Goal: Information Seeking & Learning: Understand process/instructions

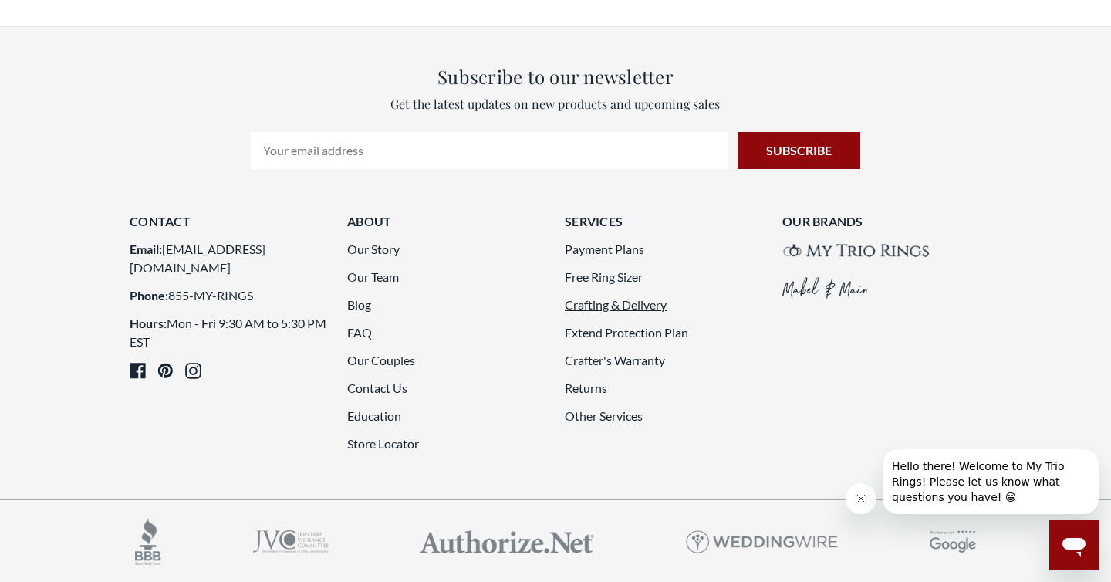
scroll to position [377, 1111]
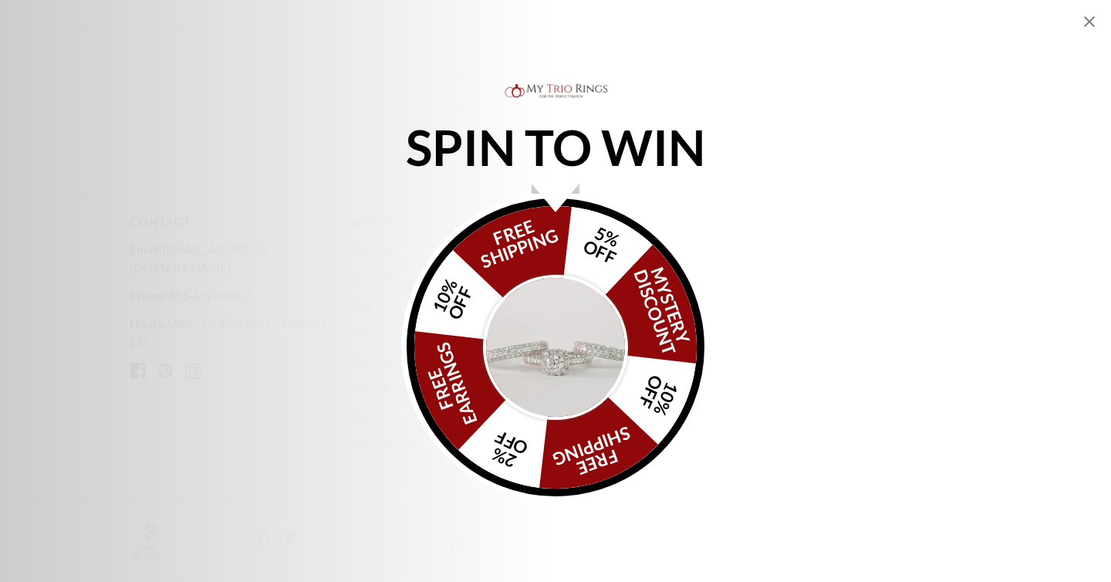
click at [1090, 23] on icon "Close popup" at bounding box center [1089, 21] width 19 height 19
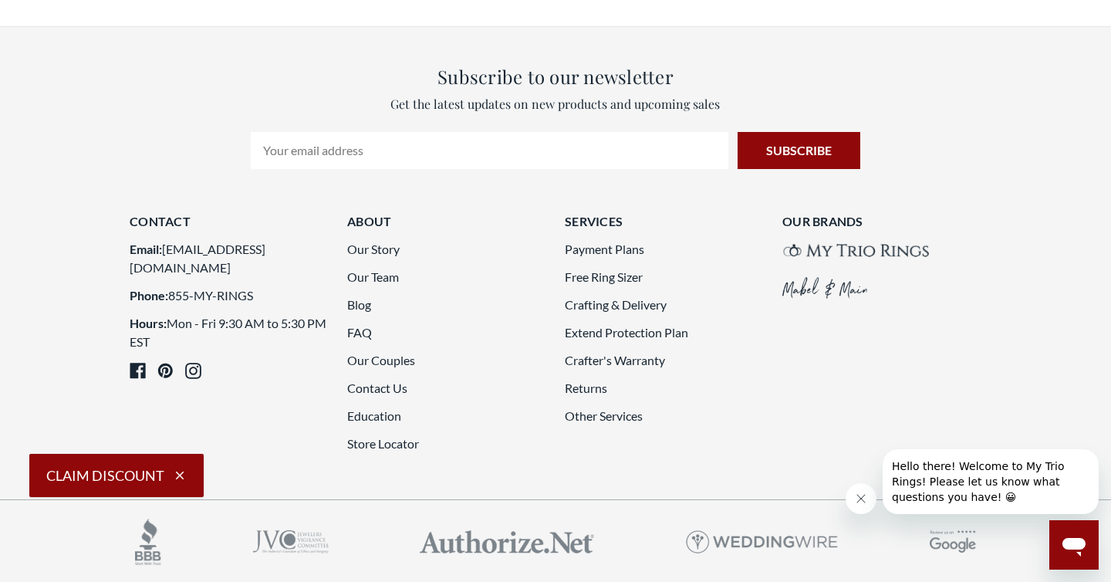
click at [613, 407] on li "Other Services" at bounding box center [664, 416] width 199 height 19
click at [613, 408] on link "Other Services" at bounding box center [604, 415] width 78 height 15
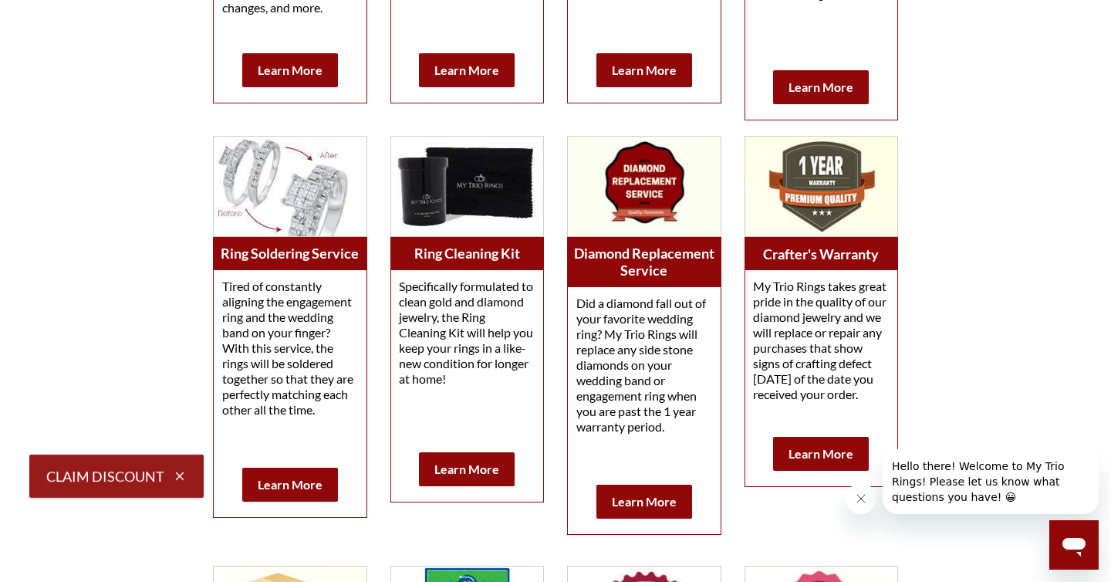
scroll to position [864, 0]
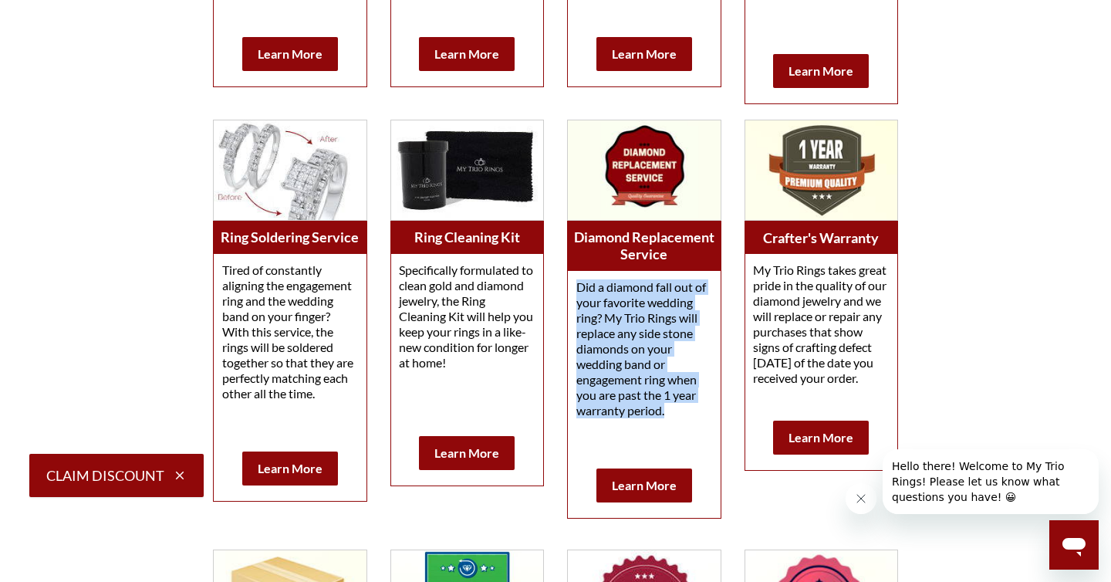
drag, startPoint x: 667, startPoint y: 411, endPoint x: 567, endPoint y: 280, distance: 164.7
click at [567, 279] on div "Did a diamond fall out of your favorite wedding ring? My Trio Rings will replac…" at bounding box center [644, 394] width 154 height 248
click at [606, 319] on span "Did a diamond fall out of your favorite wedding ring? My Trio Rings will replac…" at bounding box center [641, 348] width 130 height 138
drag, startPoint x: 606, startPoint y: 319, endPoint x: 671, endPoint y: 407, distance: 109.1
click at [671, 407] on p "Did a diamond fall out of your favorite wedding ring? My Trio Rings will replac…" at bounding box center [644, 356] width 136 height 154
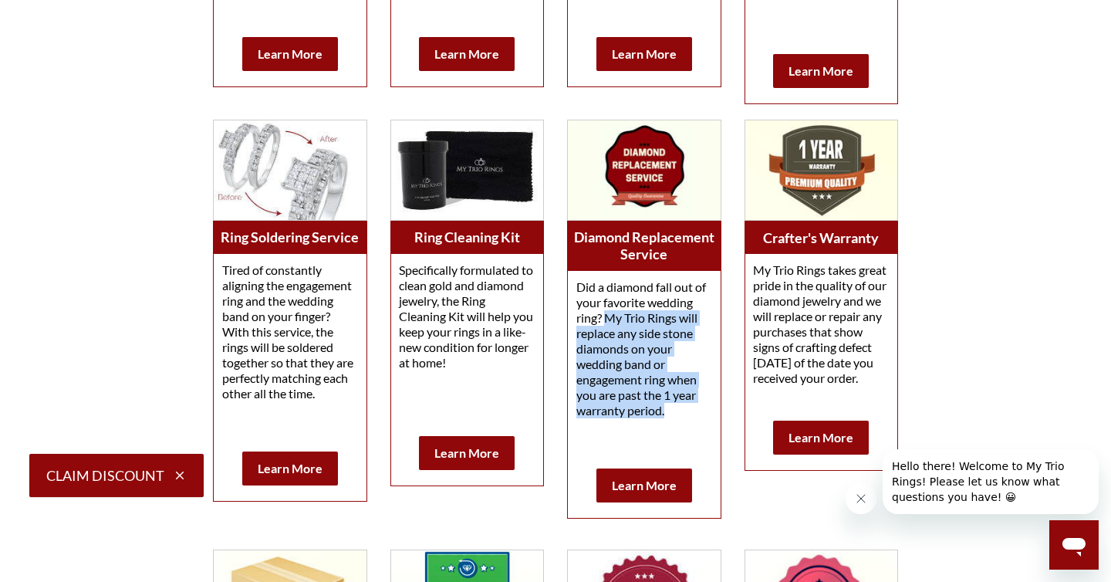
click at [666, 412] on span "Did a diamond fall out of your favorite wedding ring? My Trio Rings will replac…" at bounding box center [641, 348] width 130 height 138
drag, startPoint x: 666, startPoint y: 412, endPoint x: 577, endPoint y: 286, distance: 154.6
click at [577, 286] on span "Did a diamond fall out of your favorite wedding ring? My Trio Rings will replac…" at bounding box center [641, 348] width 130 height 138
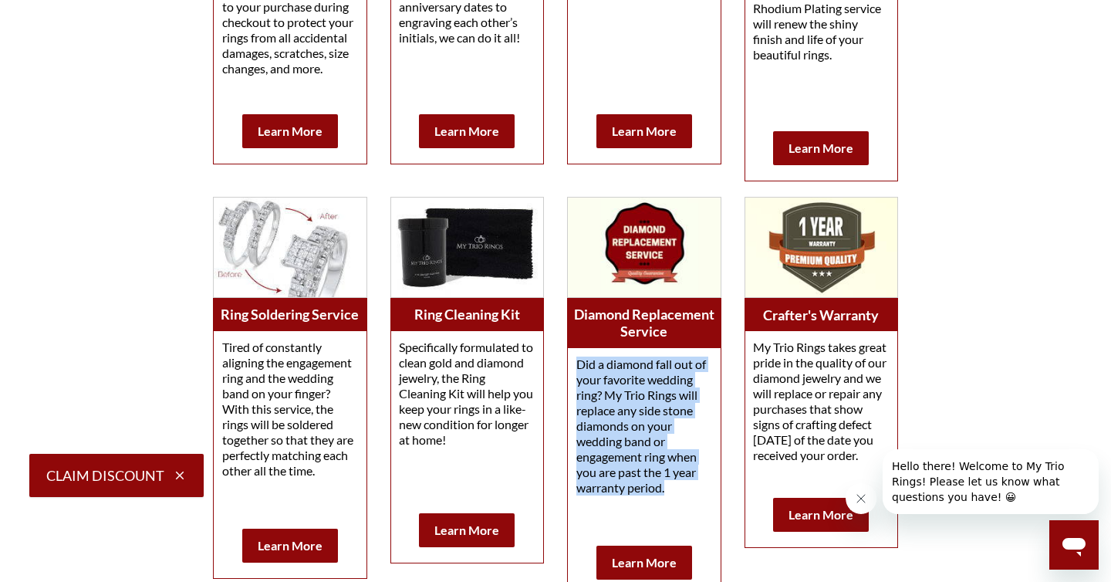
scroll to position [789, 0]
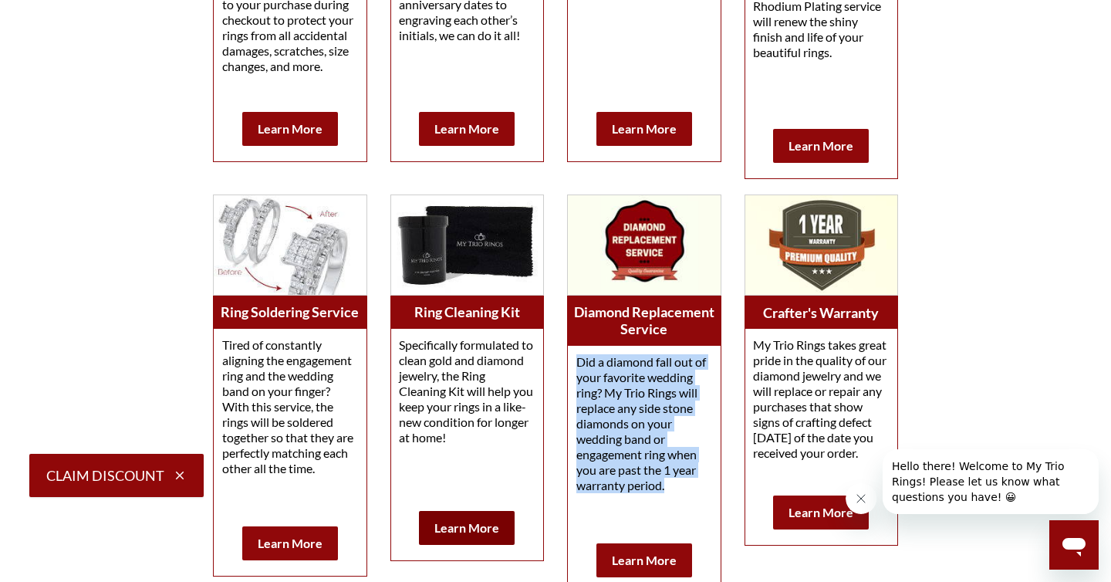
click at [464, 528] on b "Learn More" at bounding box center [466, 527] width 65 height 15
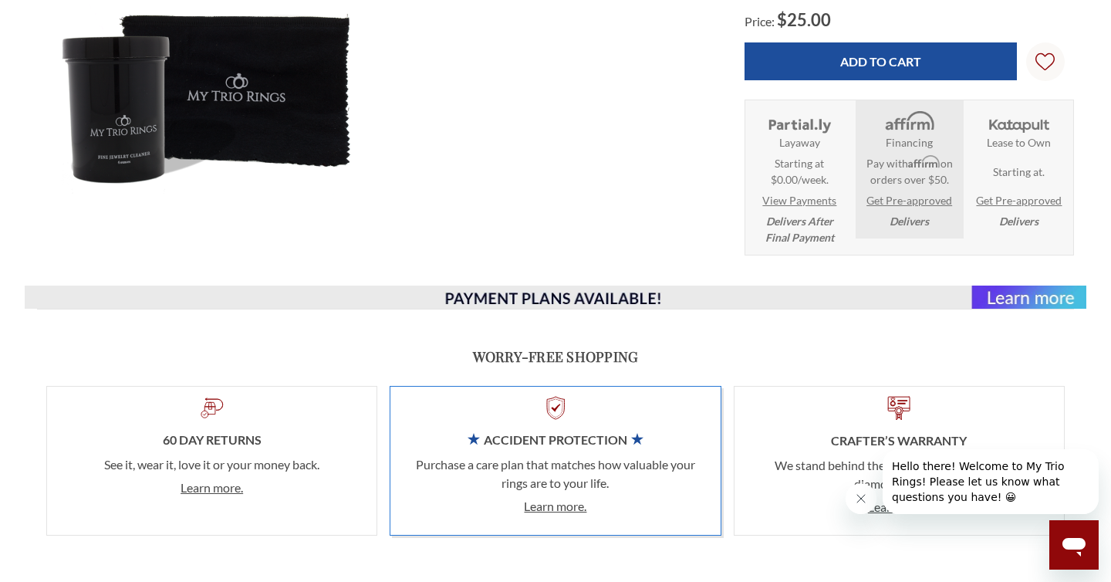
scroll to position [537, 0]
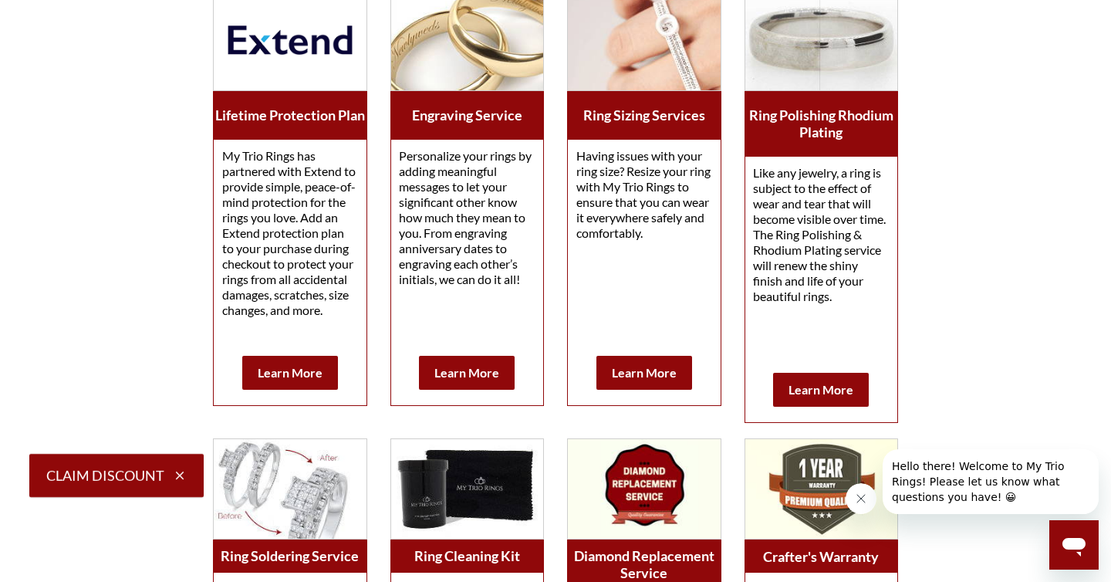
scroll to position [560, 0]
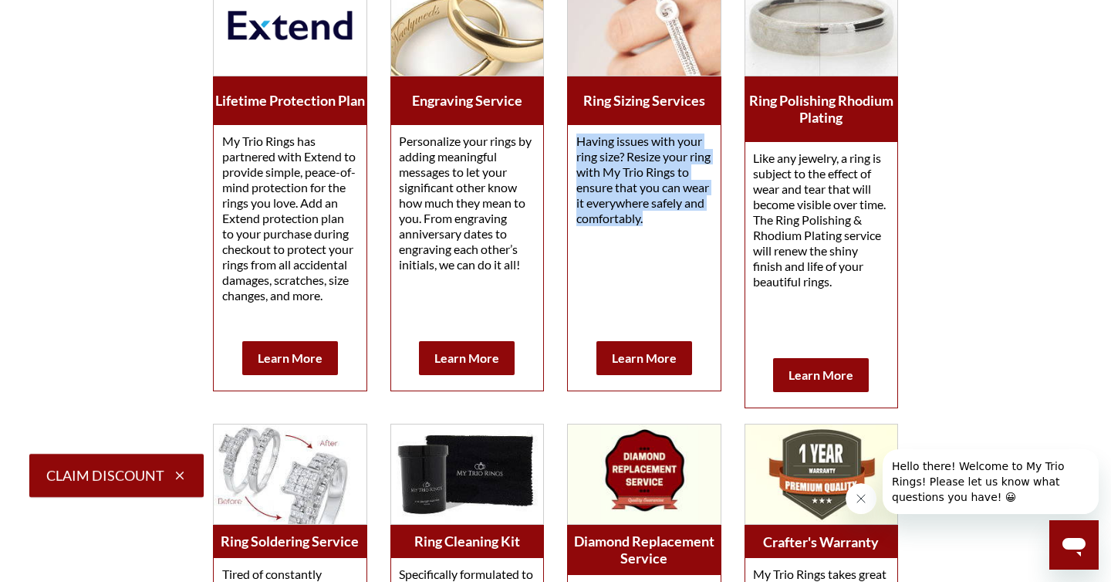
drag, startPoint x: 574, startPoint y: 138, endPoint x: 715, endPoint y: 232, distance: 168.7
click at [715, 232] on div "Having issues with your ring size? Resize your ring with My Trio Rings to ensur…" at bounding box center [644, 257] width 153 height 265
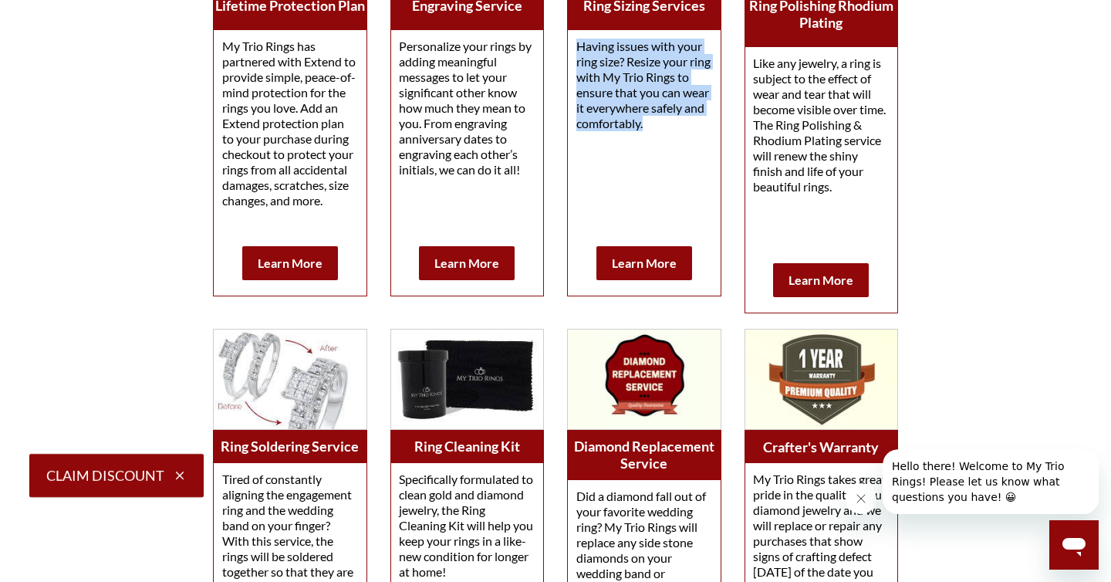
scroll to position [654, 0]
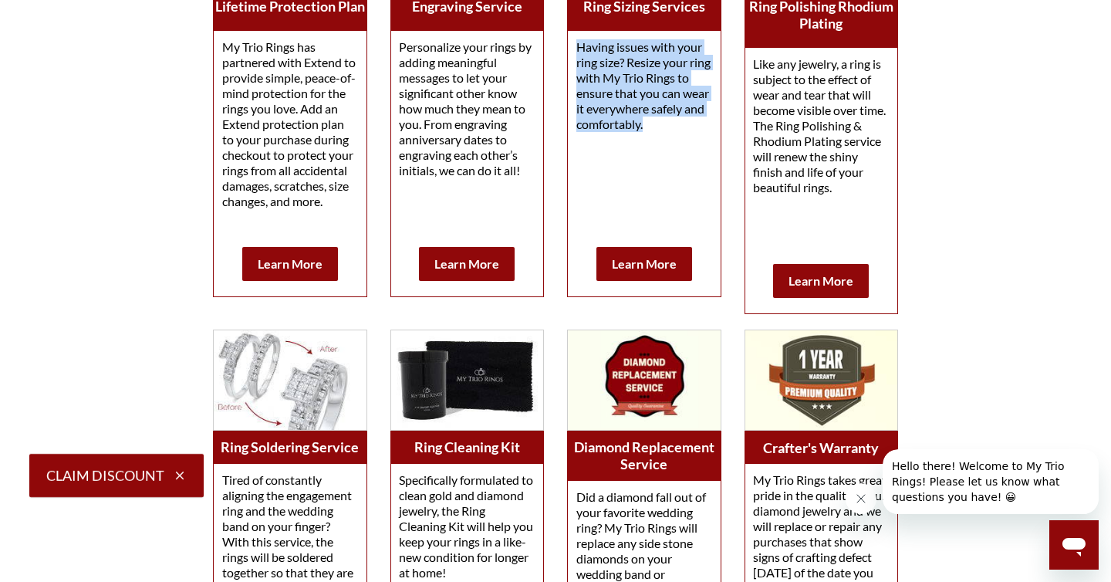
click at [575, 42] on div "Having issues with your ring size? Resize your ring with My Trio Rings to ensur…" at bounding box center [644, 163] width 153 height 265
drag, startPoint x: 573, startPoint y: 40, endPoint x: 696, endPoint y: 128, distance: 151.0
click at [701, 128] on div "Having issues with your ring size? Resize your ring with My Trio Rings to ensur…" at bounding box center [644, 163] width 153 height 265
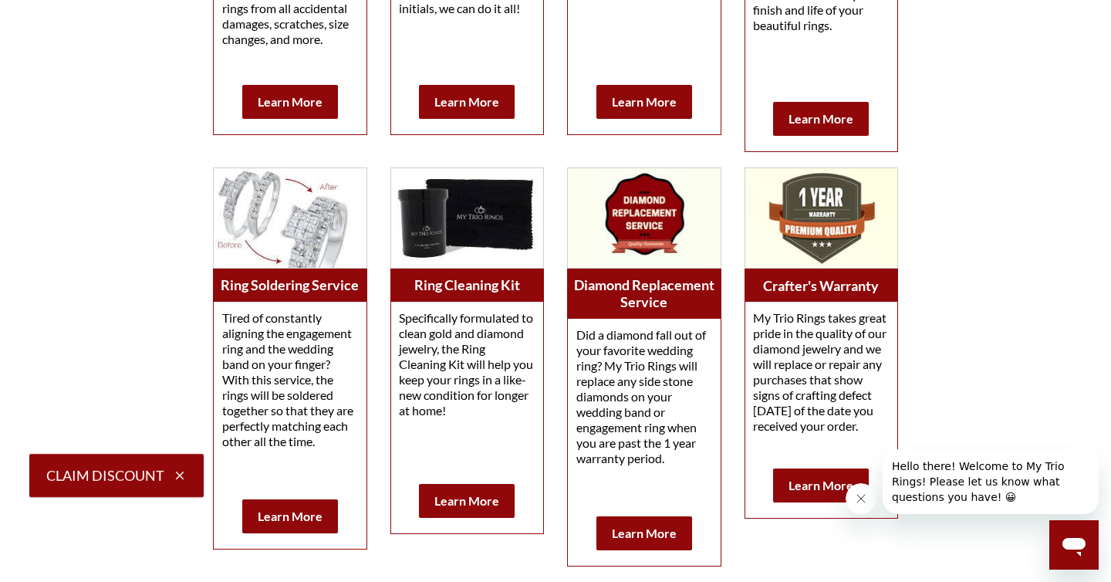
scroll to position [833, 0]
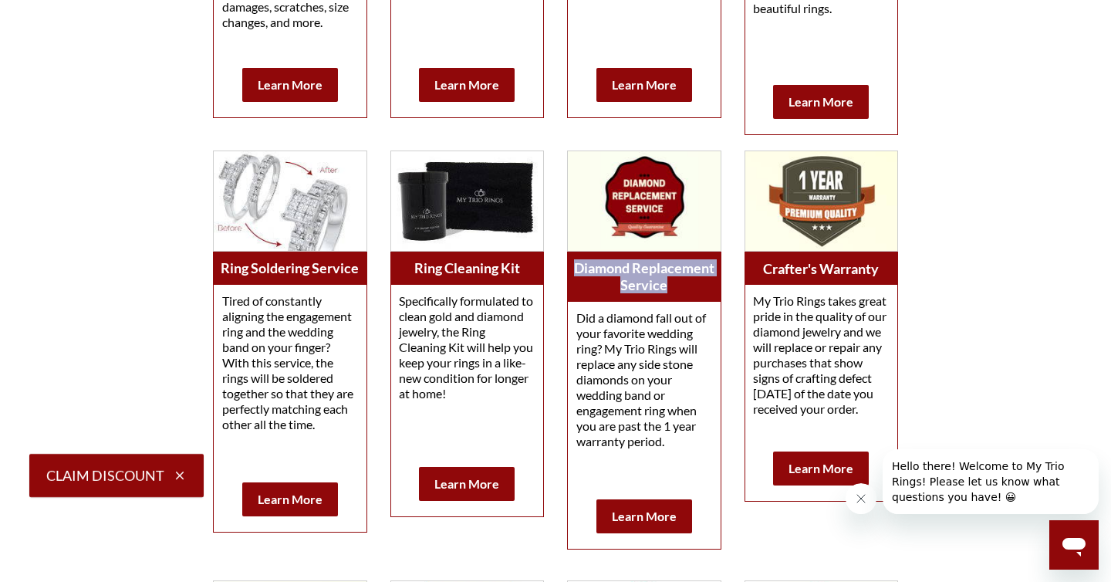
drag, startPoint x: 573, startPoint y: 264, endPoint x: 669, endPoint y: 290, distance: 100.0
click at [670, 290] on h3 "Diamond Replacement Service" at bounding box center [644, 276] width 154 height 34
